Goal: Task Accomplishment & Management: Manage account settings

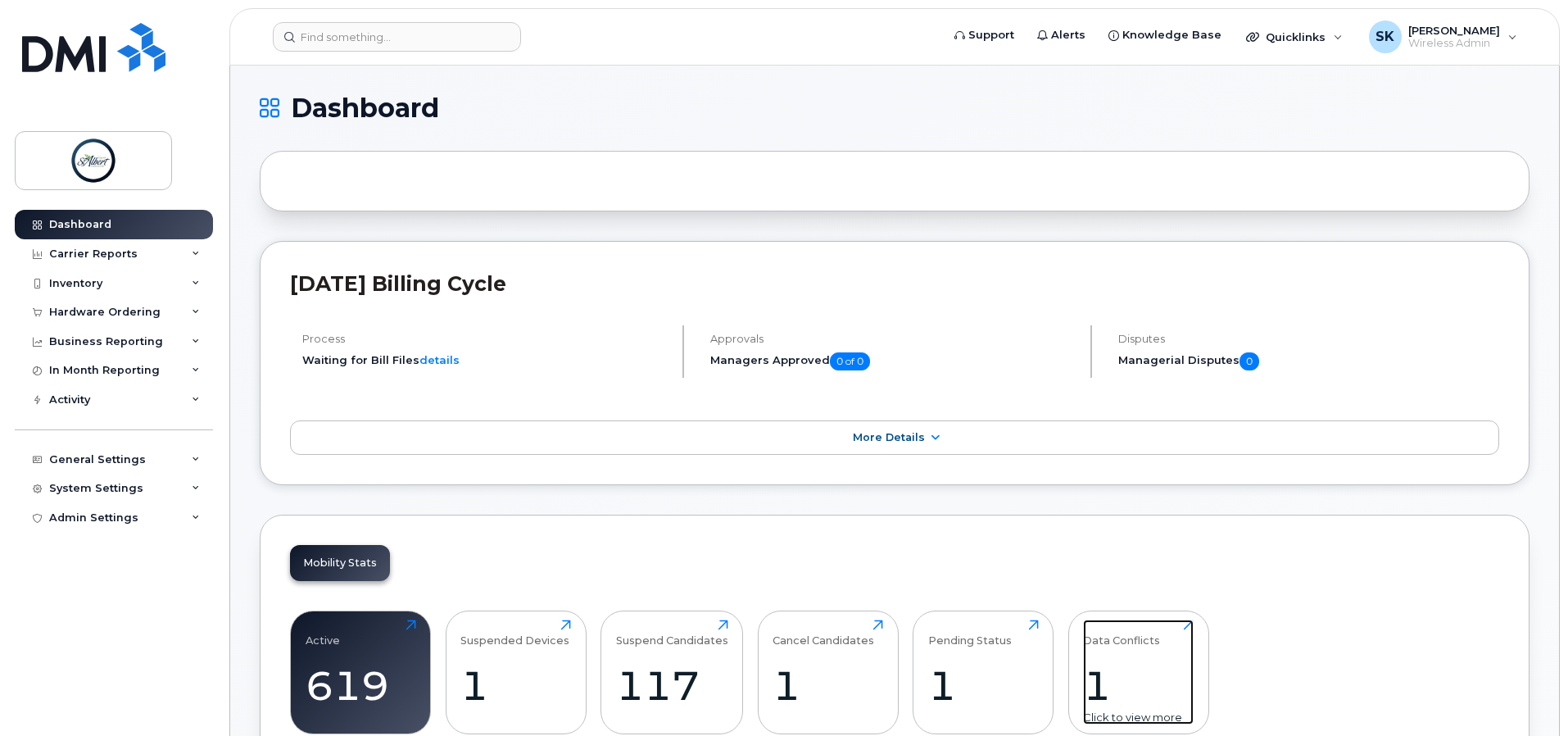
click at [1121, 650] on div "Data Conflicts 1 Click to view more" at bounding box center [1138, 672] width 111 height 105
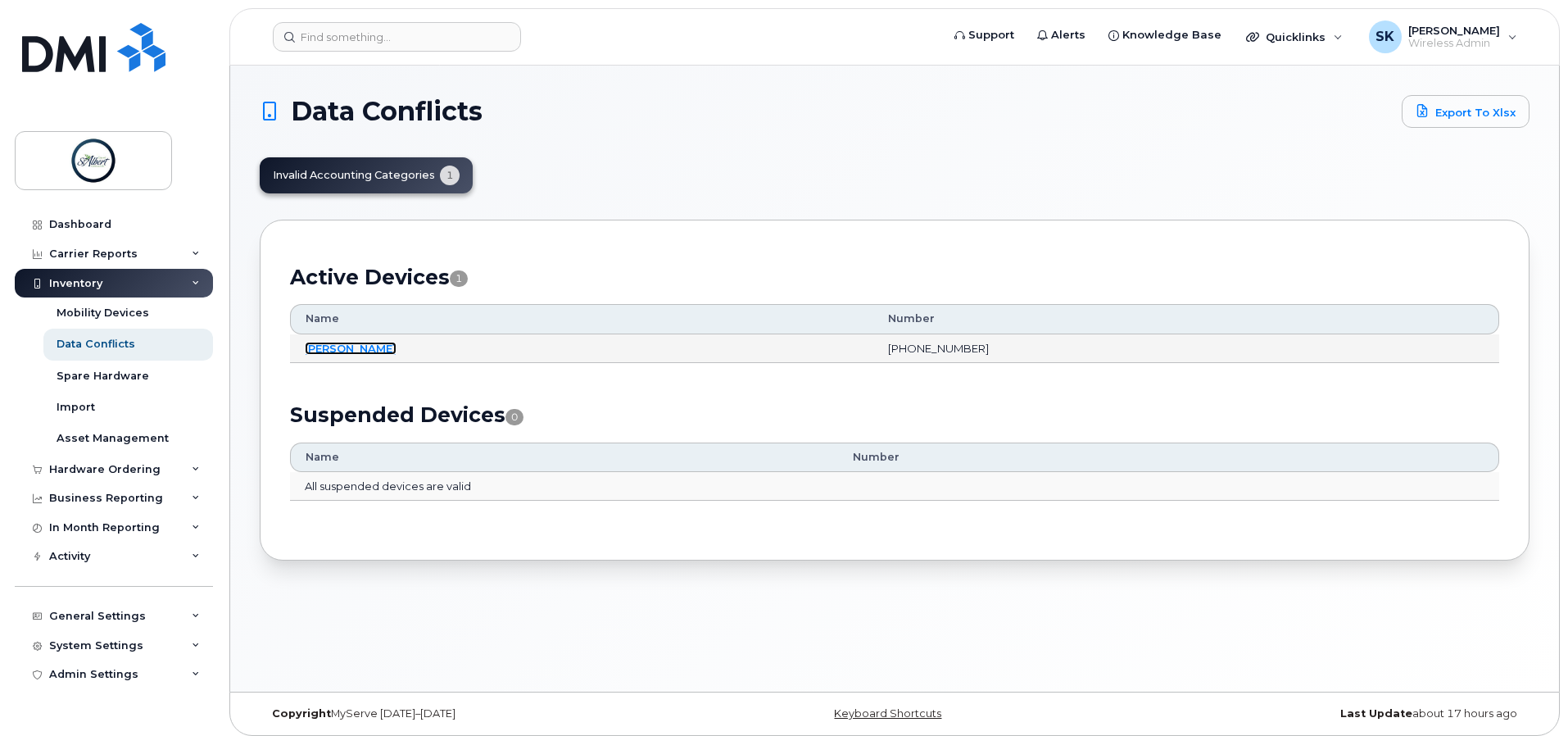
click at [326, 345] on link "Erin North" at bounding box center [351, 348] width 92 height 14
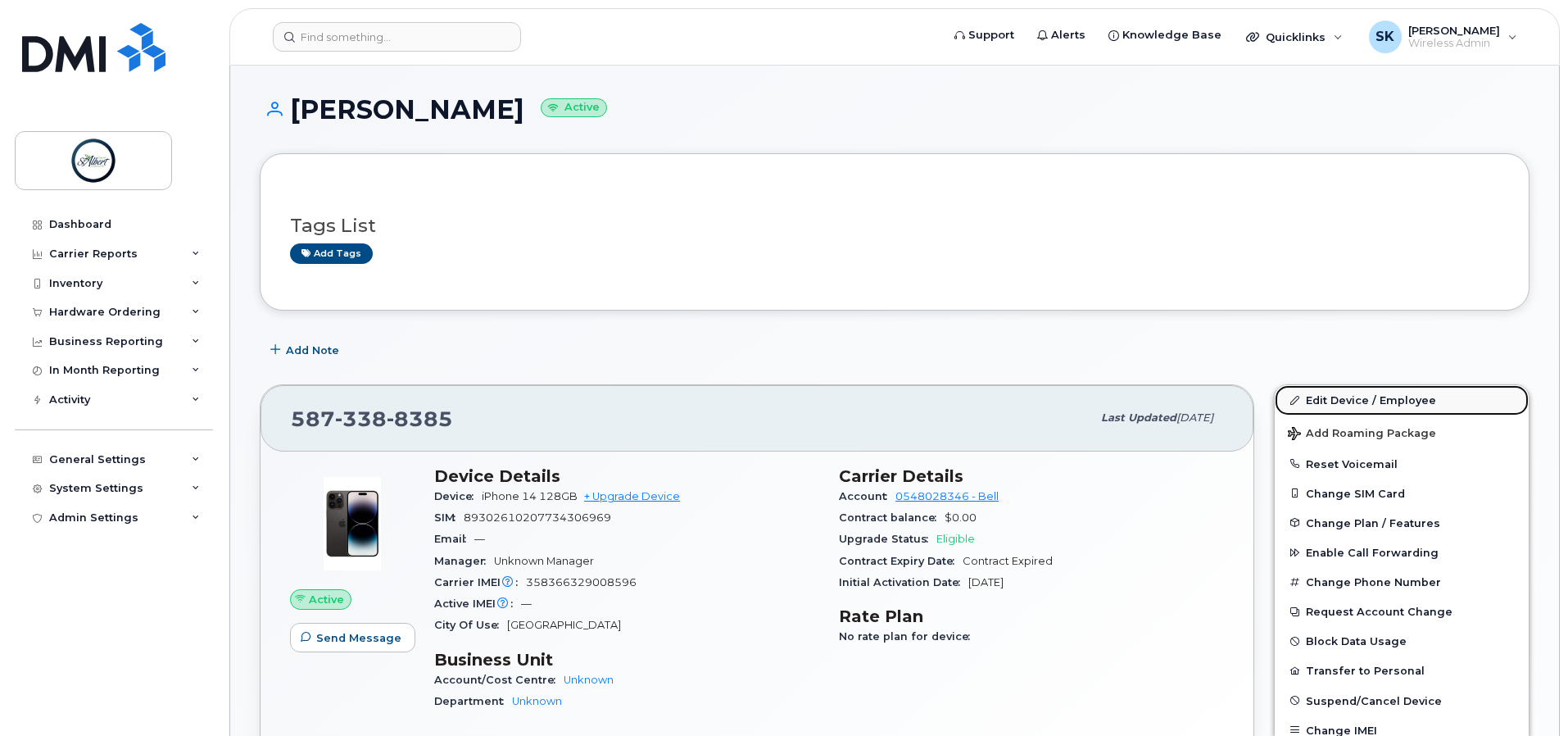
click at [1391, 402] on link "Edit Device / Employee" at bounding box center [1401, 400] width 254 height 30
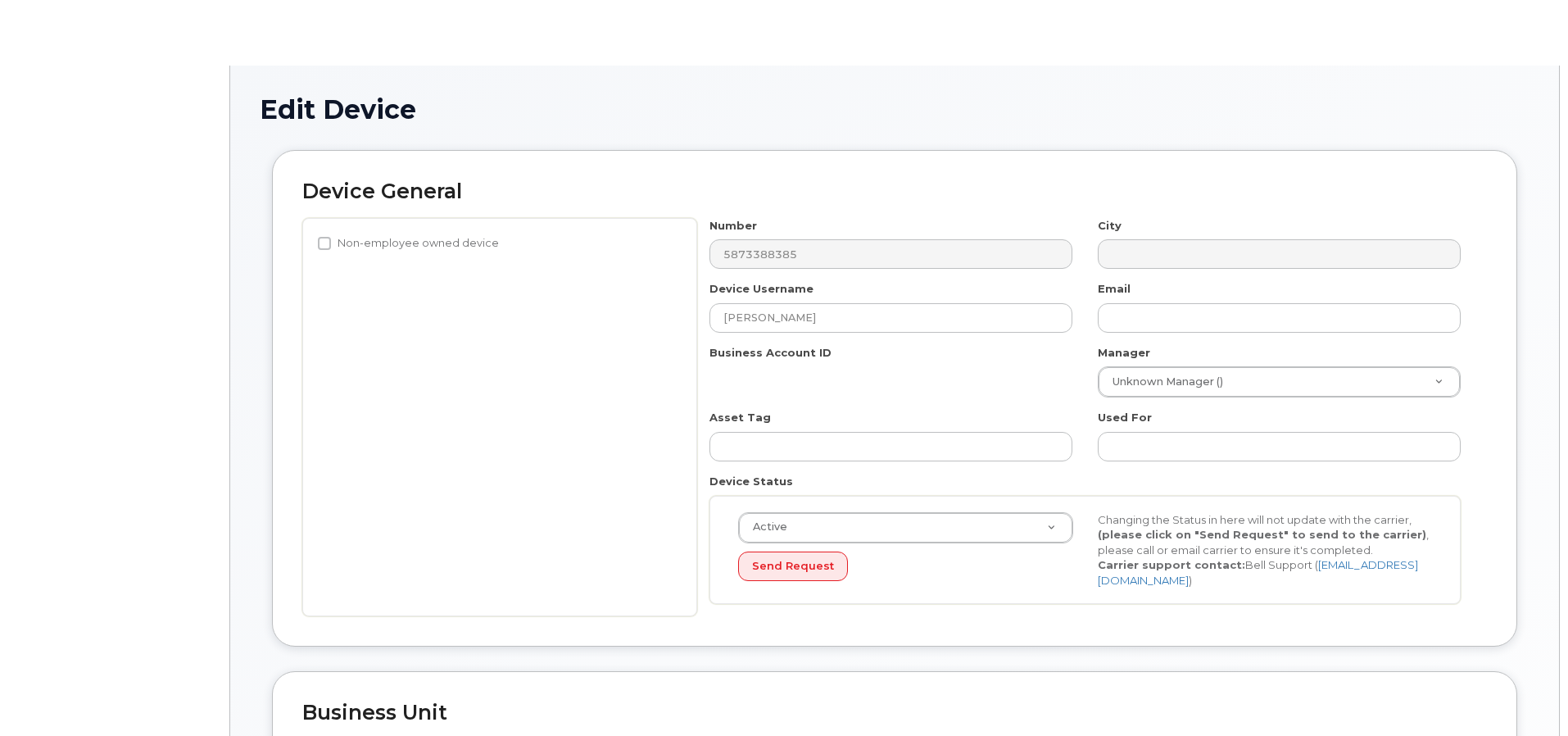
select select "10875379"
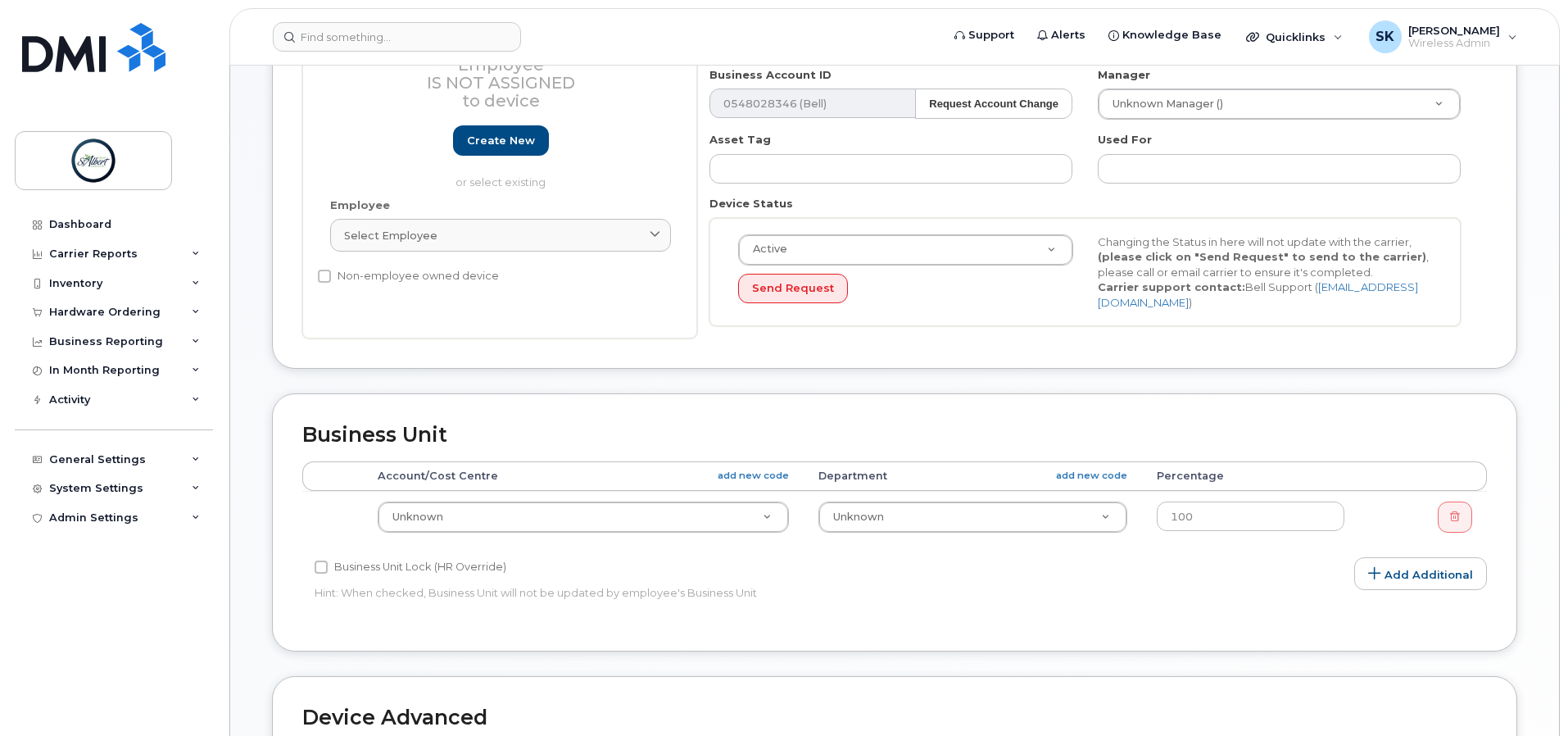
scroll to position [409, 0]
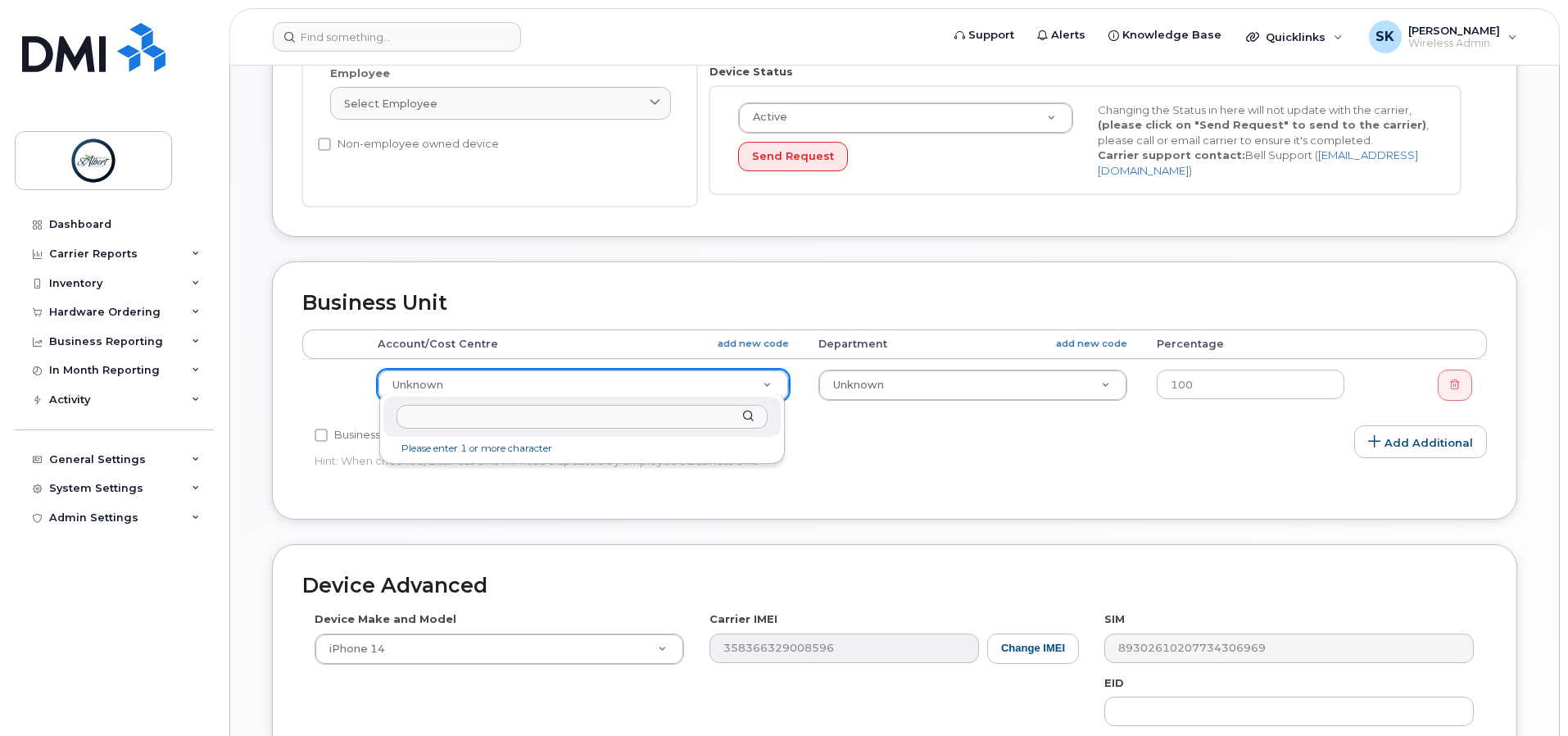
click at [495, 427] on input "text" at bounding box center [582, 417] width 371 height 23
type input "6404 4000 1262 100"
type input "10994088"
type input "6404 4000 1262 100"
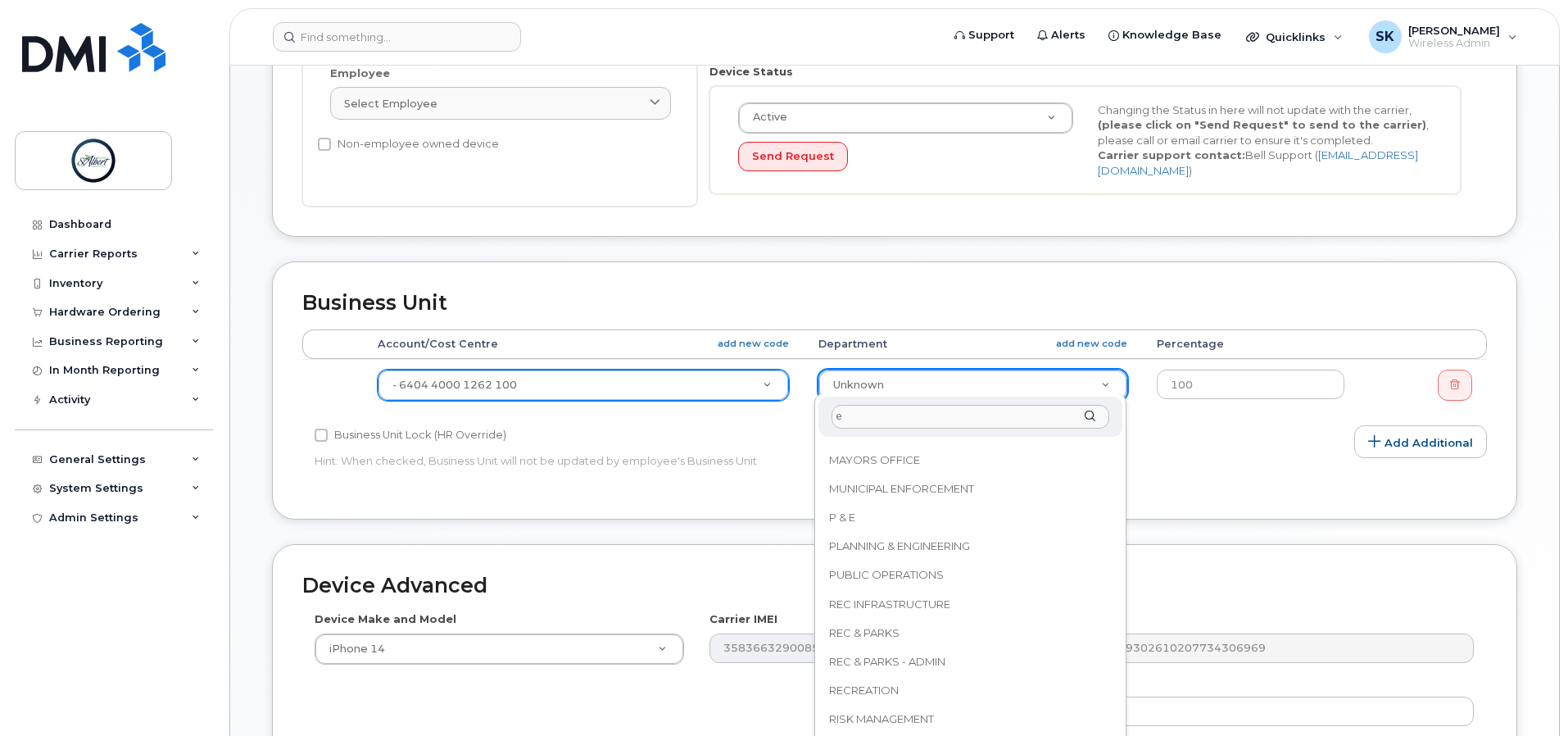
scroll to position [0, 0]
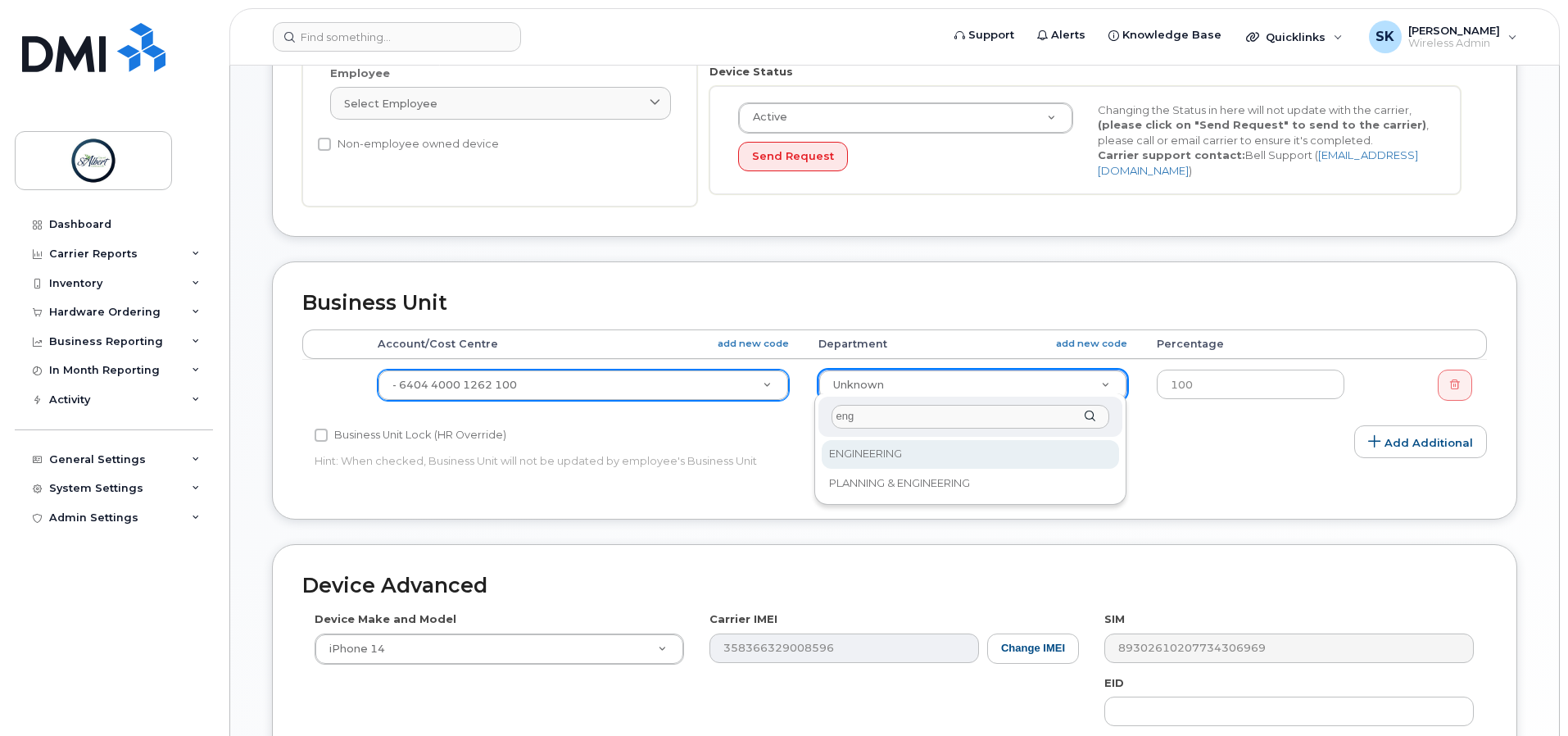
type input "eng"
select select "10994104"
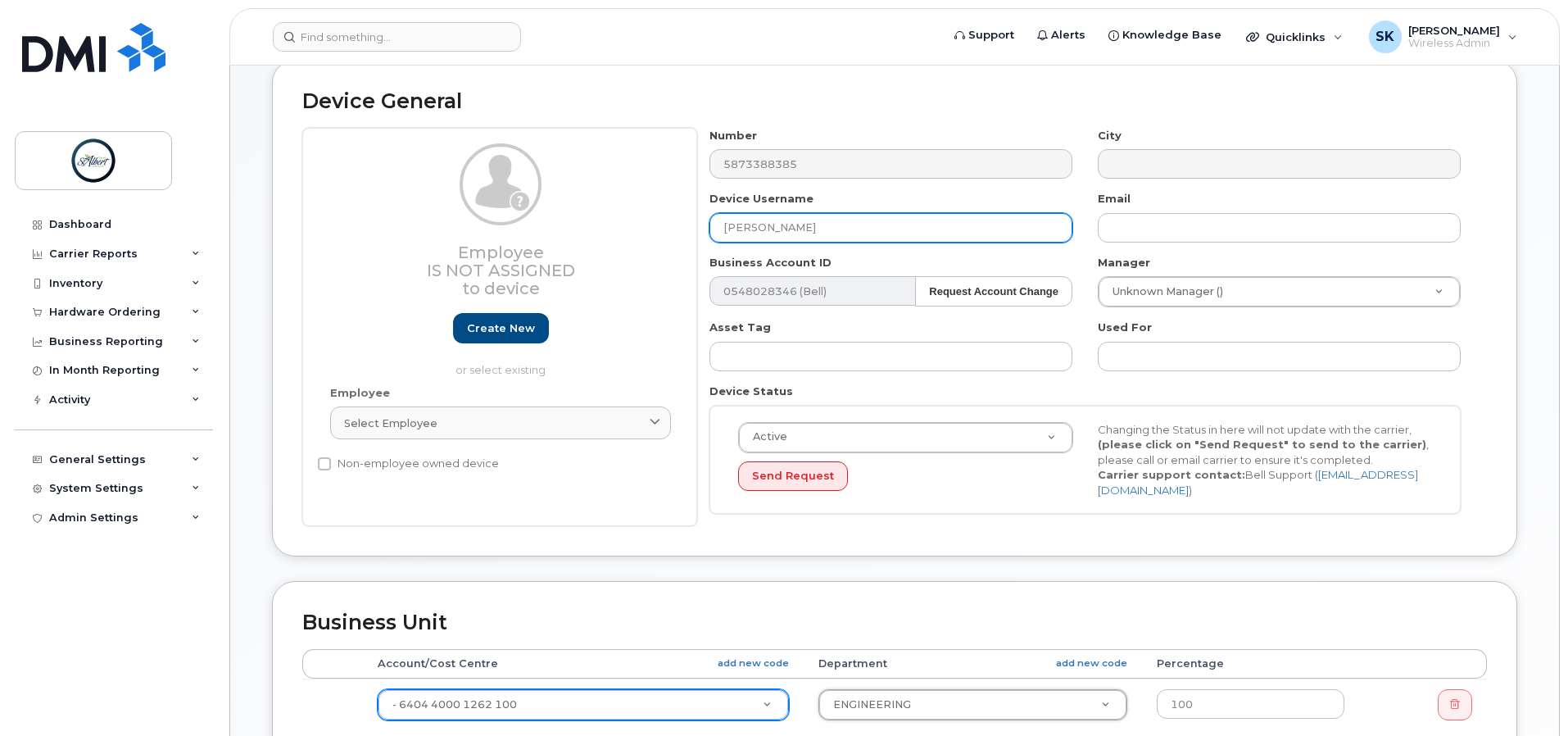
scroll to position [82, 0]
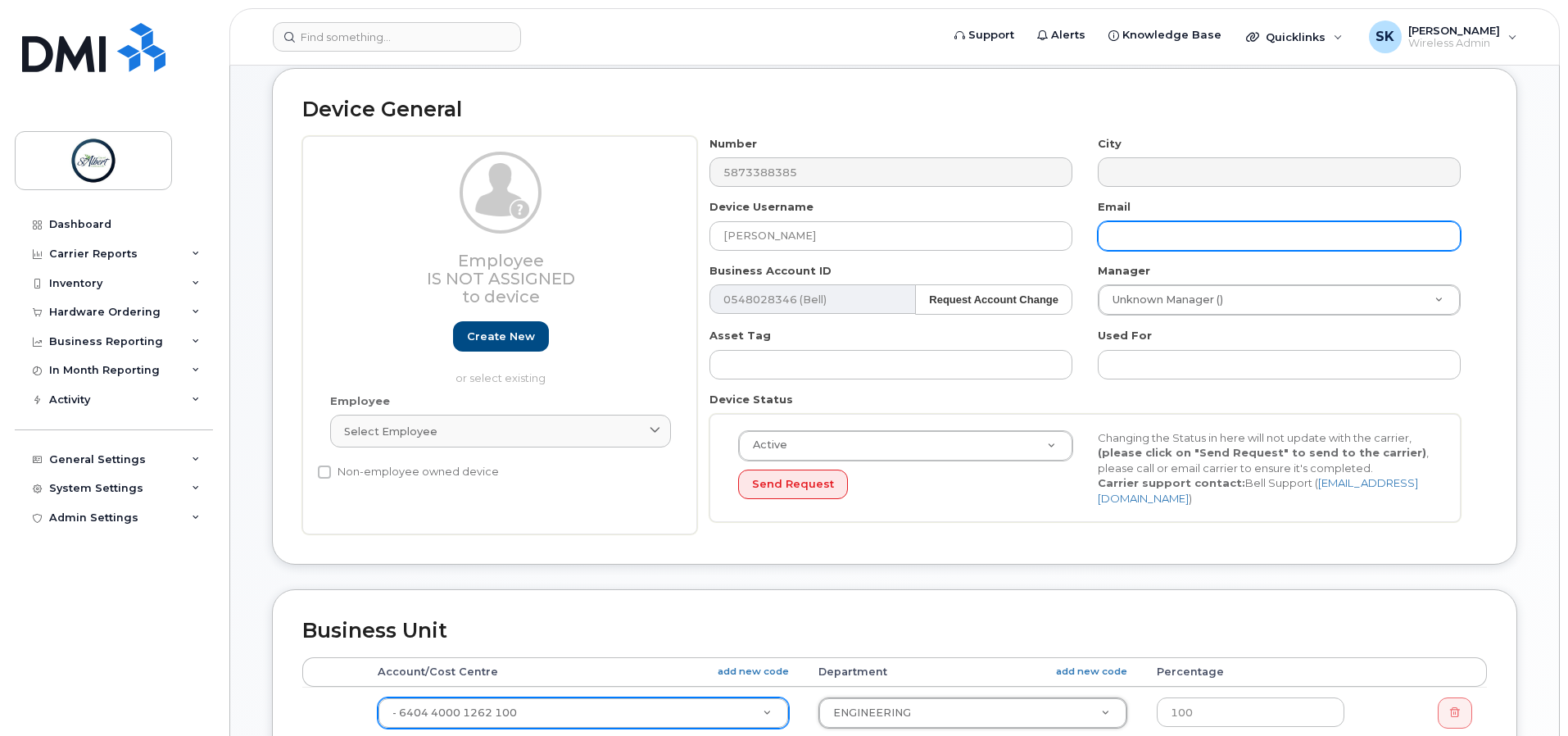
click at [1142, 237] on input "text" at bounding box center [1279, 235] width 362 height 30
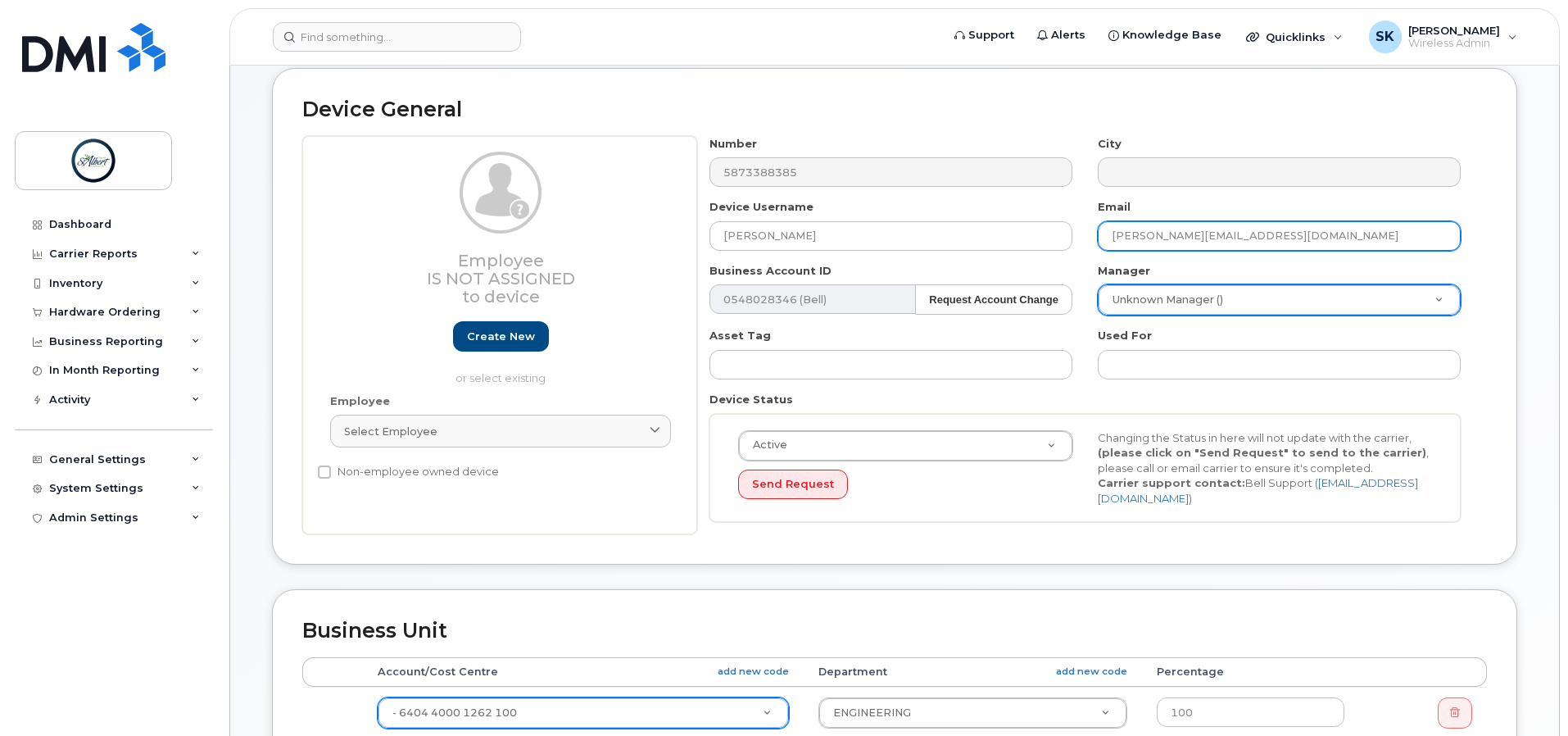
type input "[PERSON_NAME][EMAIL_ADDRESS][DOMAIN_NAME]"
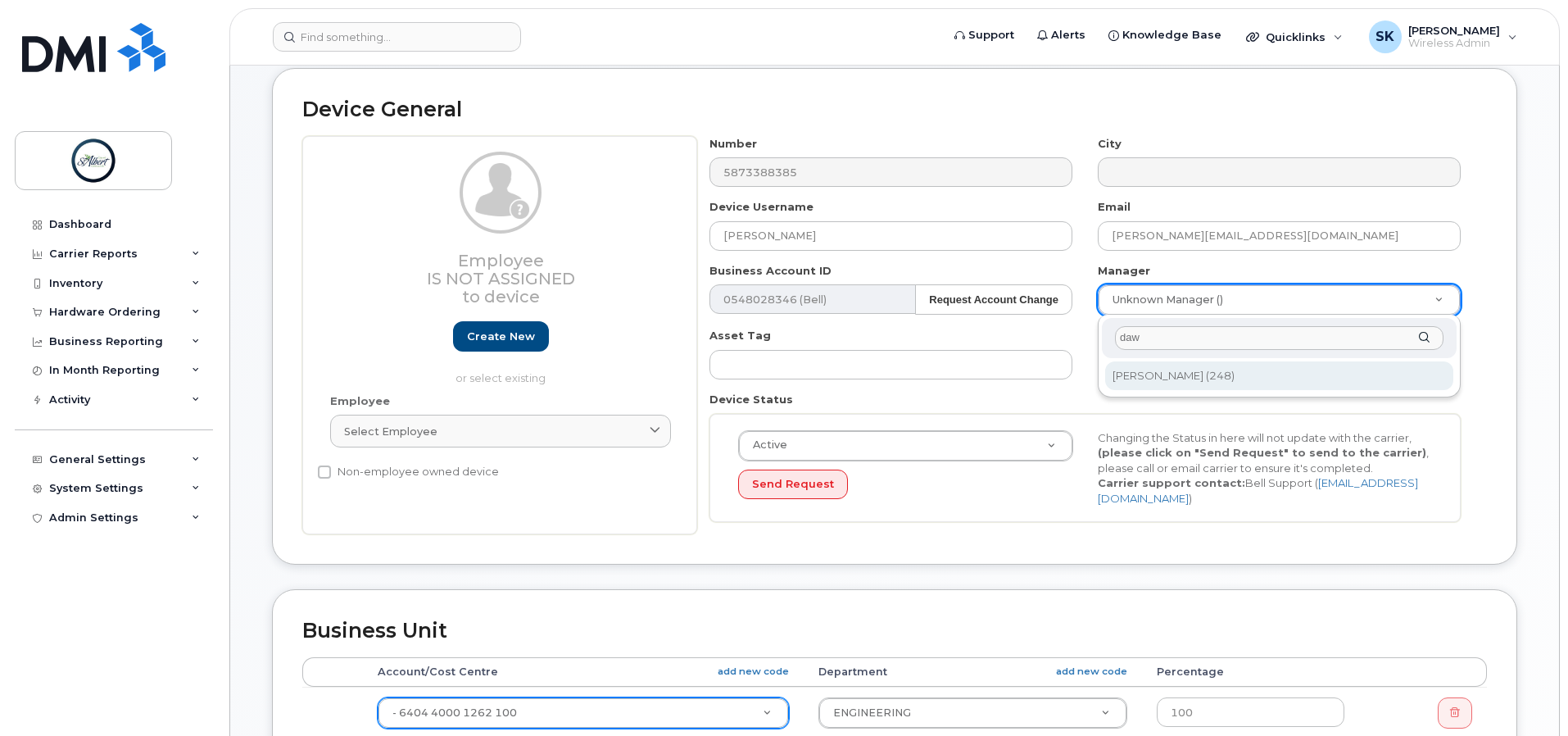
type input "daw"
type input "2008275"
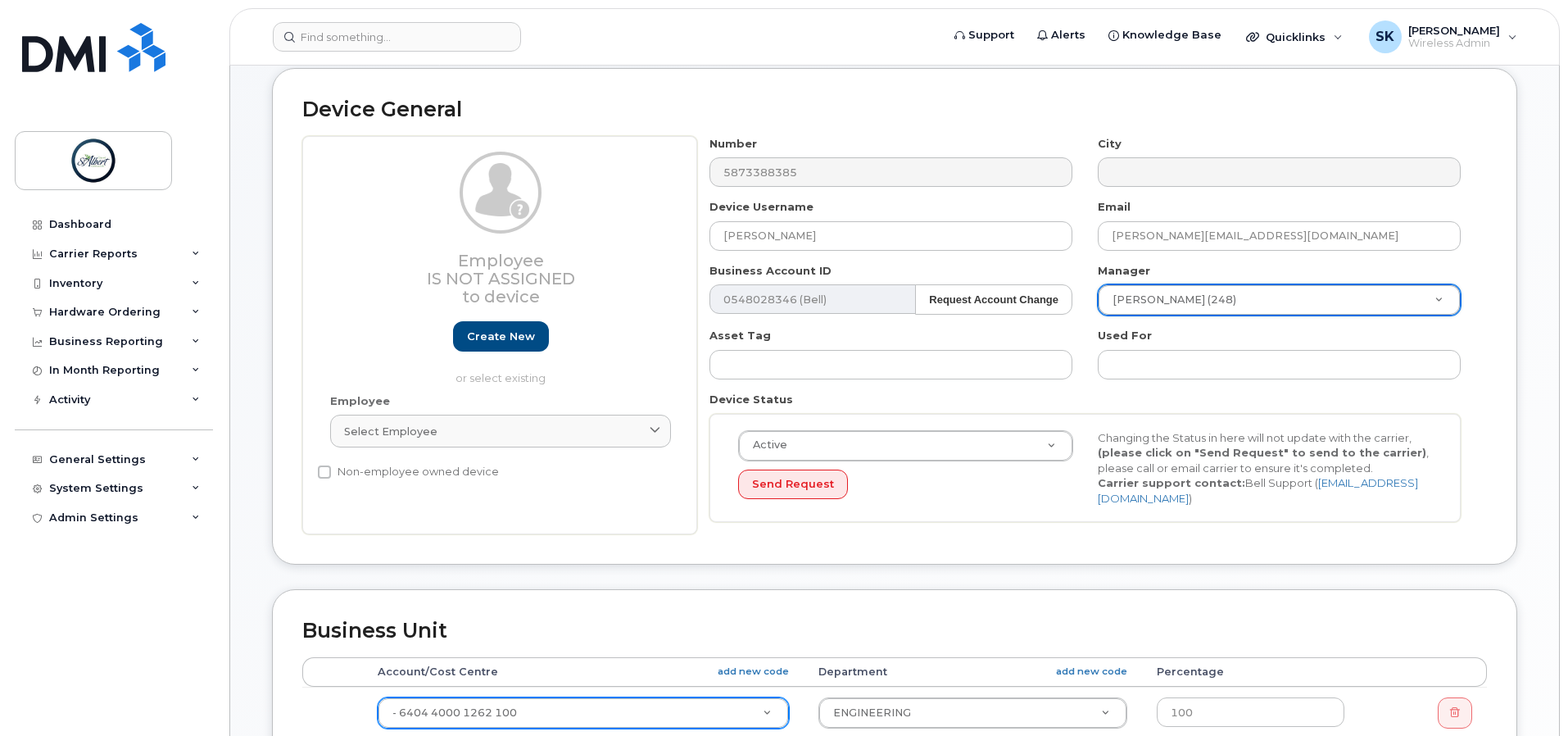
scroll to position [700, 0]
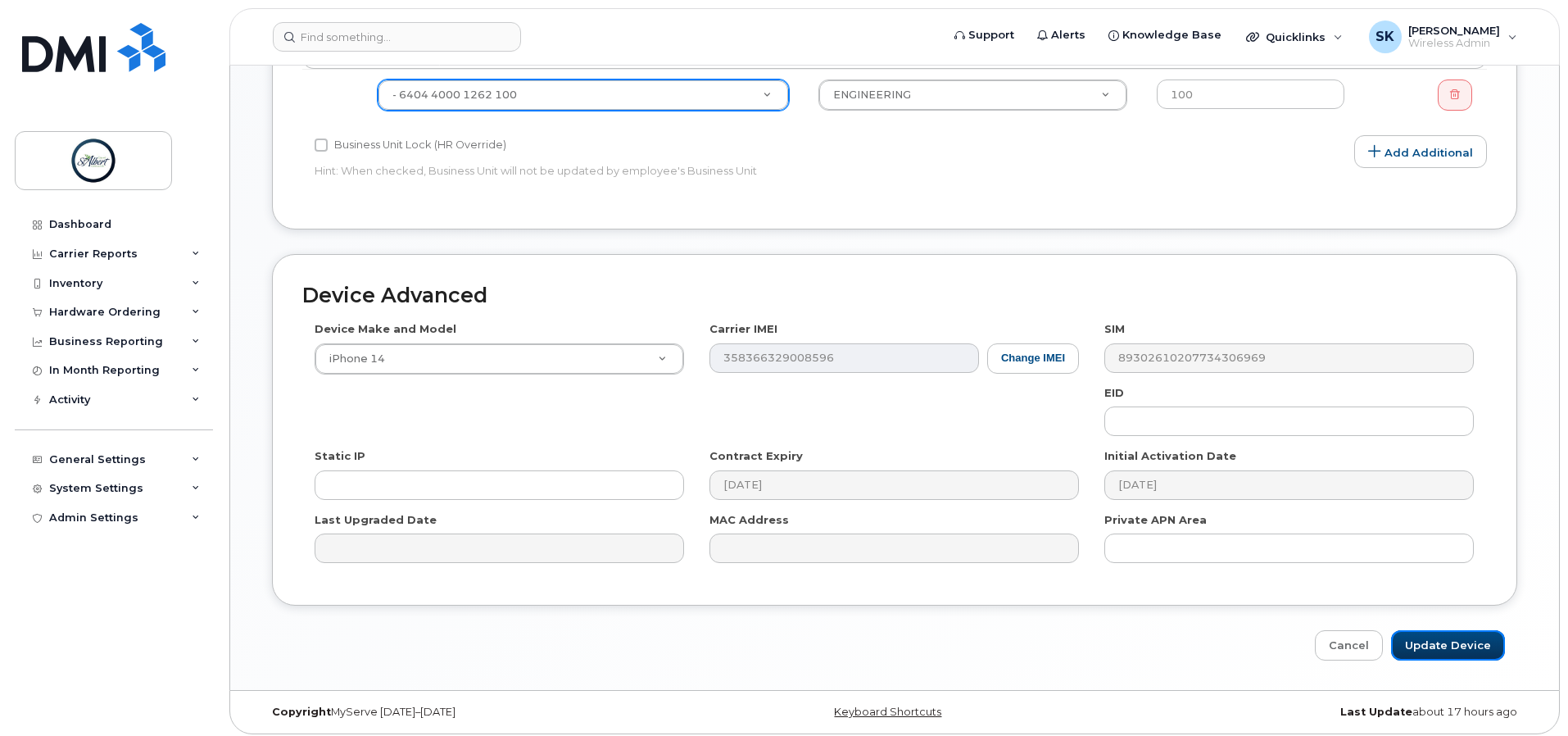
drag, startPoint x: 1453, startPoint y: 649, endPoint x: 1209, endPoint y: 603, distance: 248.3
click at [1453, 649] on input "Update Device" at bounding box center [1447, 646] width 114 height 31
type input "Saving..."
